Goal: Complete application form

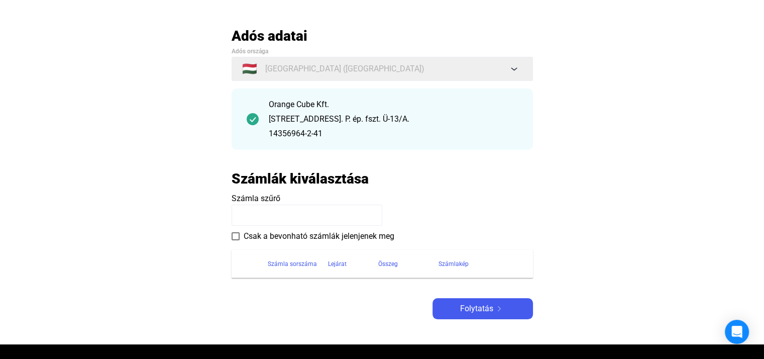
scroll to position [50, 0]
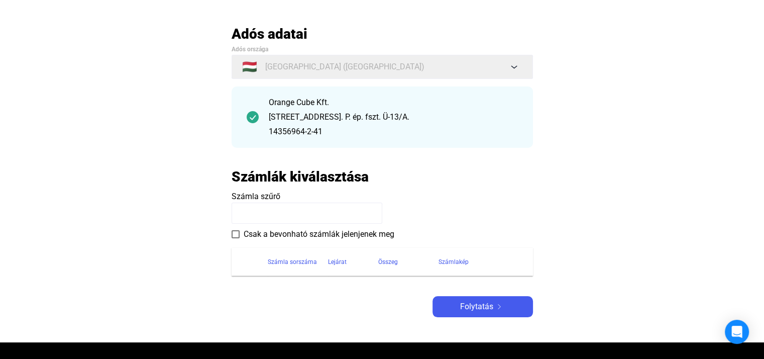
click at [234, 234] on span at bounding box center [236, 234] width 8 height 8
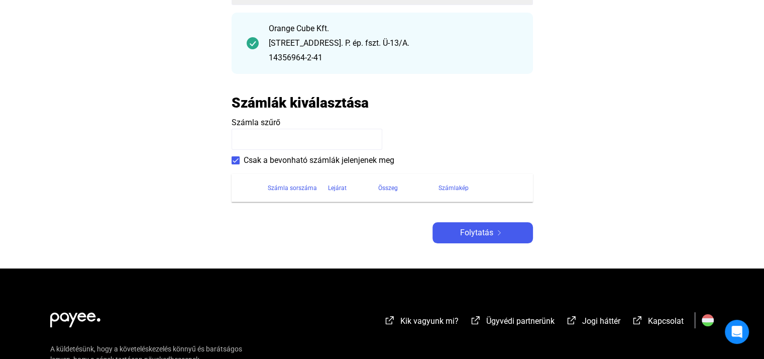
scroll to position [100, 0]
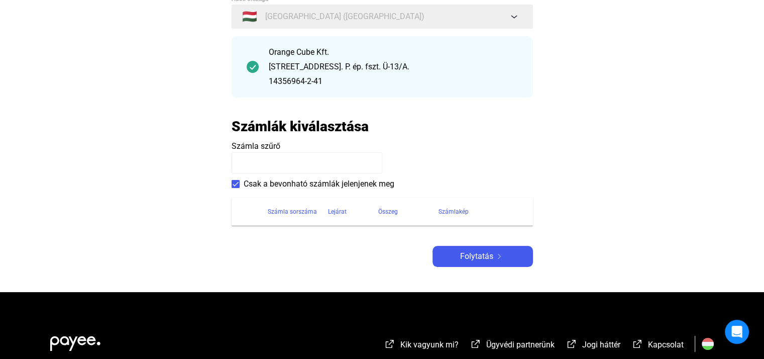
click at [245, 148] on span "Számla szűrő" at bounding box center [256, 146] width 49 height 10
click at [259, 167] on input at bounding box center [307, 162] width 151 height 21
click at [257, 163] on input at bounding box center [307, 162] width 151 height 21
click at [235, 182] on span at bounding box center [236, 184] width 8 height 8
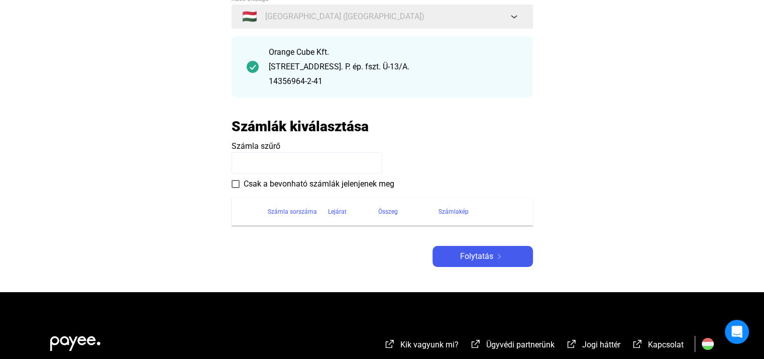
click at [274, 164] on input at bounding box center [307, 162] width 151 height 21
paste input "**********"
type input "**********"
click at [461, 134] on div "Számlák kiválasztása" at bounding box center [382, 127] width 301 height 18
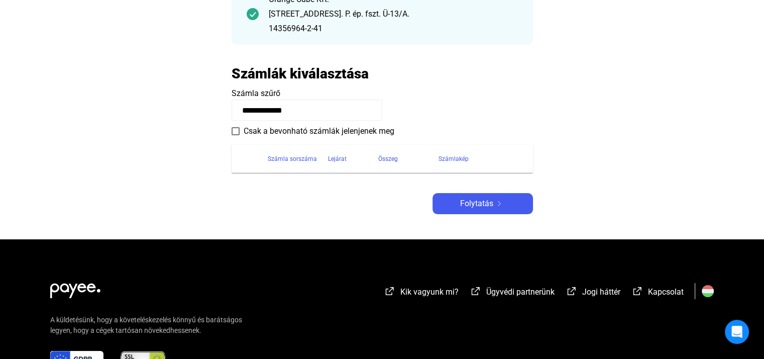
scroll to position [151, 0]
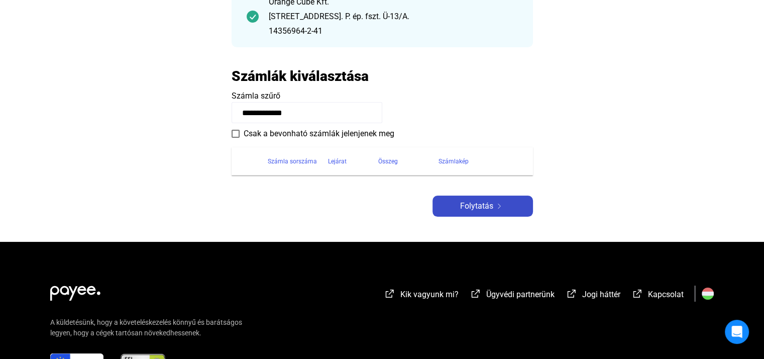
click at [462, 205] on span "Folytatás" at bounding box center [476, 206] width 33 height 12
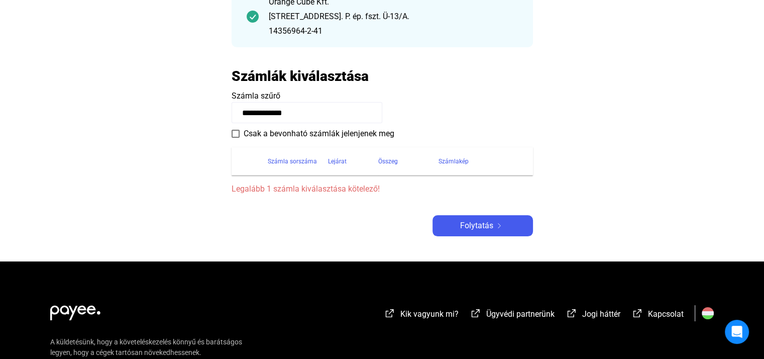
click at [311, 190] on span "Legalább 1 számla kiválasztása kötelező!" at bounding box center [382, 189] width 301 height 12
click at [234, 130] on span at bounding box center [236, 134] width 8 height 8
drag, startPoint x: 313, startPoint y: 113, endPoint x: 233, endPoint y: 99, distance: 80.9
click at [233, 99] on payee-form-field "**********" at bounding box center [382, 106] width 301 height 33
click at [472, 105] on payee-form-field "Számla szűrő" at bounding box center [382, 106] width 301 height 33
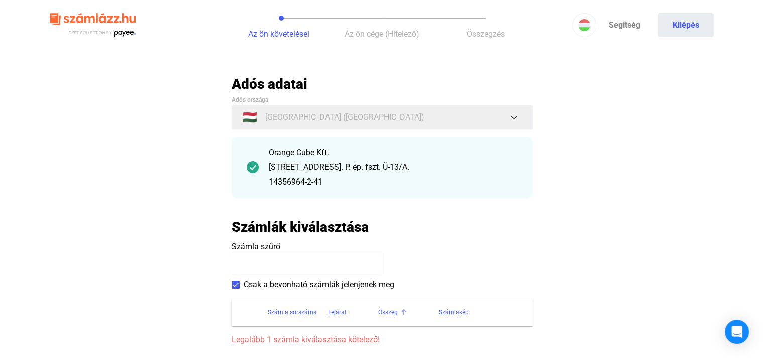
scroll to position [0, 0]
